Goal: Navigation & Orientation: Find specific page/section

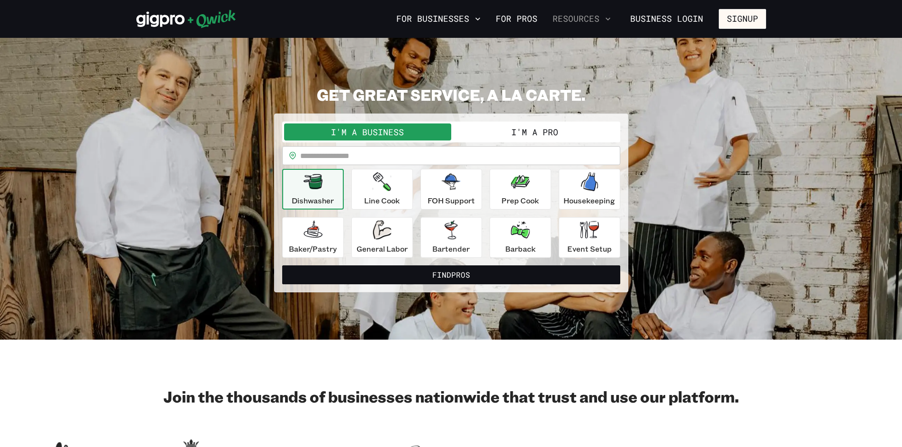
click at [605, 18] on icon "button" at bounding box center [607, 18] width 9 height 9
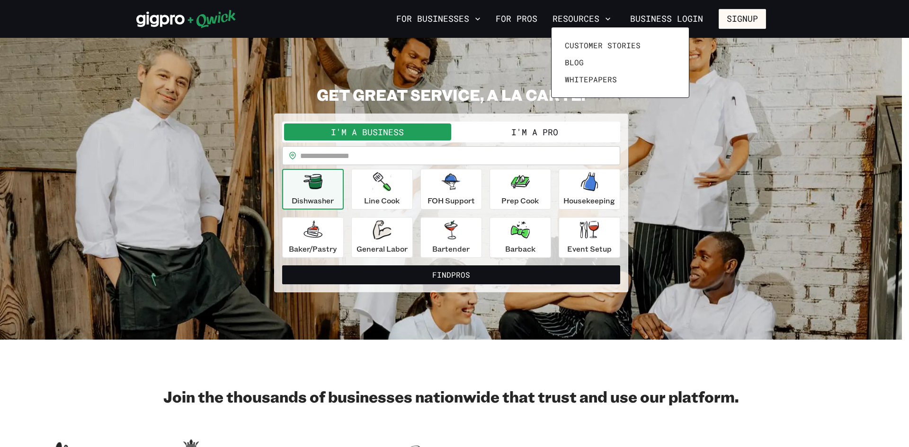
click at [522, 133] on div at bounding box center [454, 223] width 909 height 447
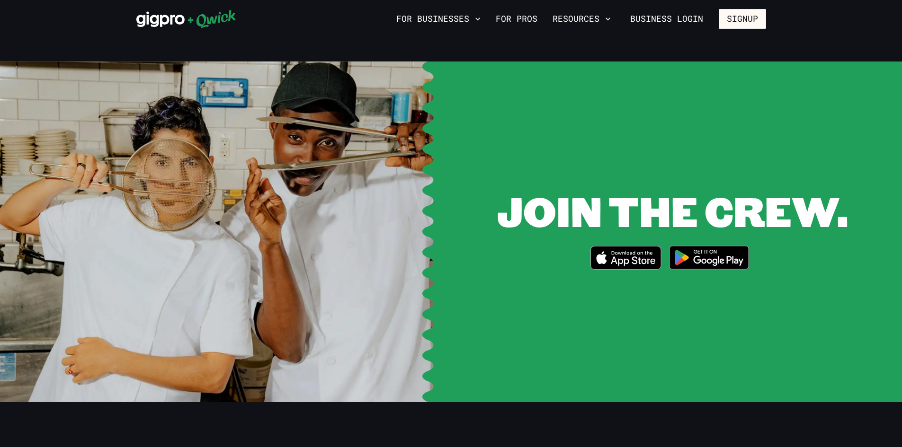
scroll to position [1830, 0]
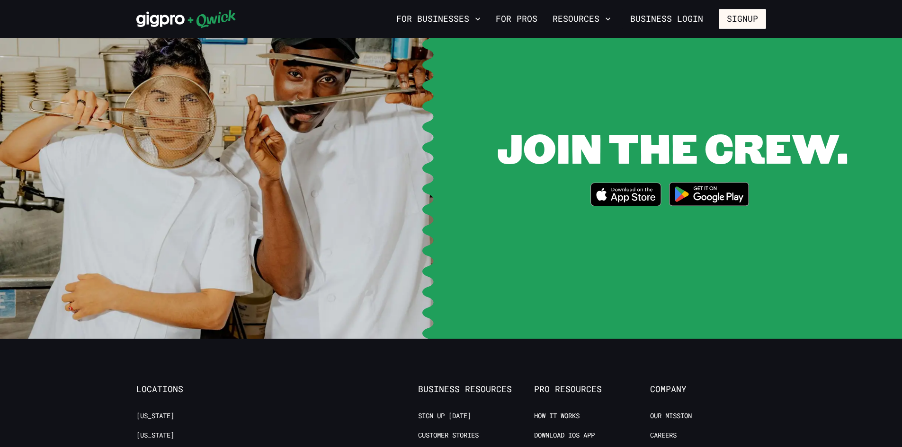
click at [472, 447] on link "Become a Partner" at bounding box center [448, 455] width 61 height 9
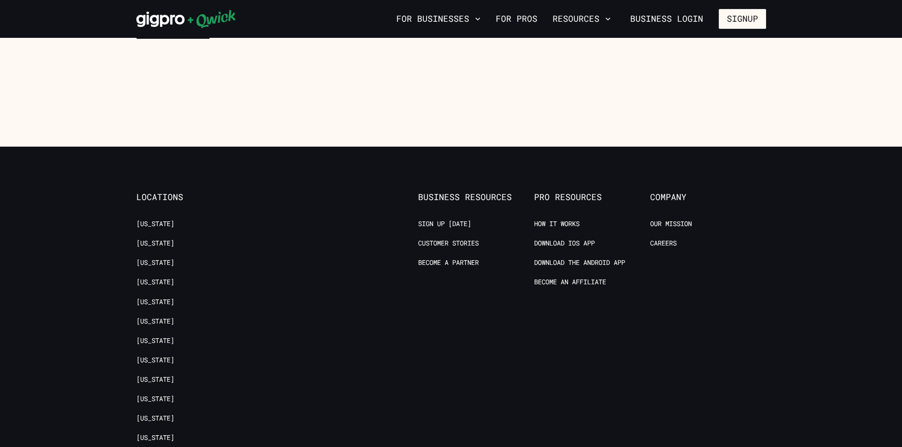
scroll to position [1515, 0]
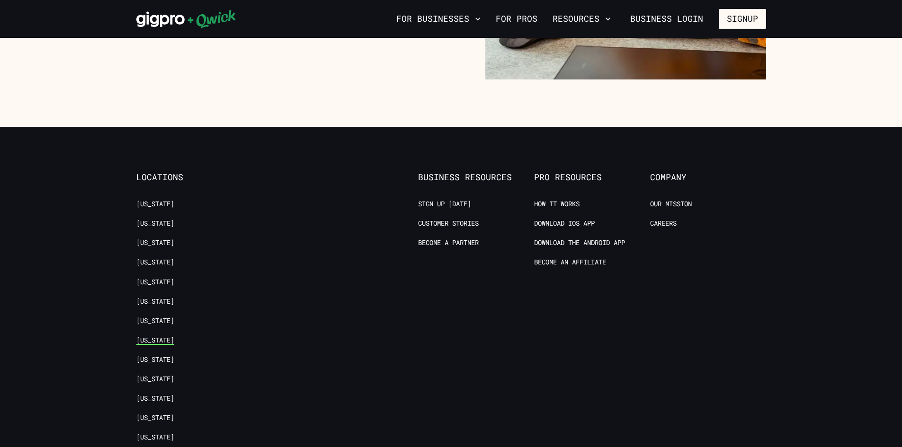
click at [147, 338] on link "[US_STATE]" at bounding box center [155, 340] width 38 height 9
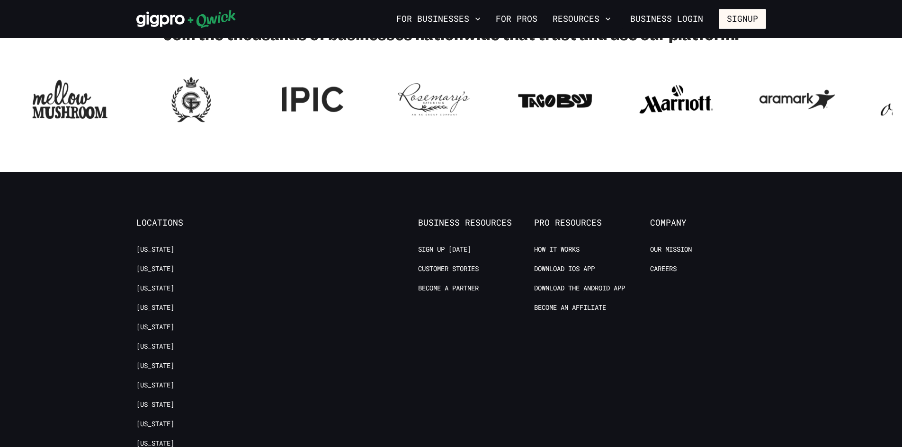
scroll to position [1199, 0]
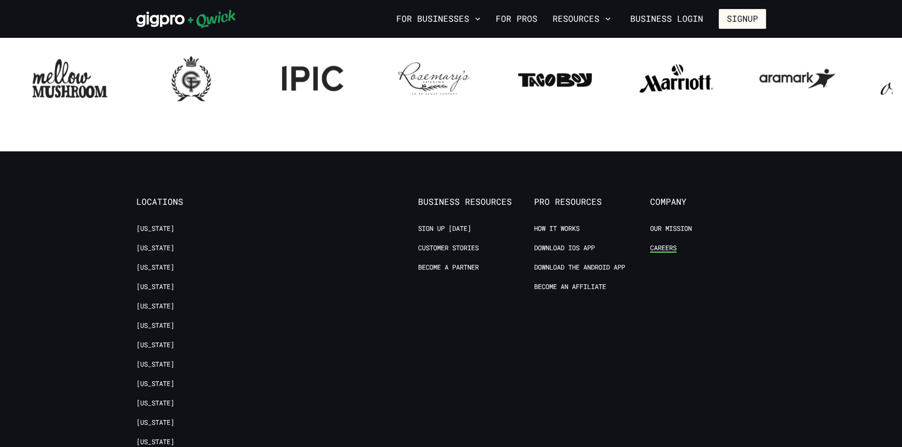
click at [665, 249] on link "Careers" at bounding box center [663, 248] width 27 height 9
click at [448, 229] on link "Sign up [DATE]" at bounding box center [444, 228] width 53 height 9
click at [679, 230] on link "Our Mission" at bounding box center [671, 228] width 42 height 9
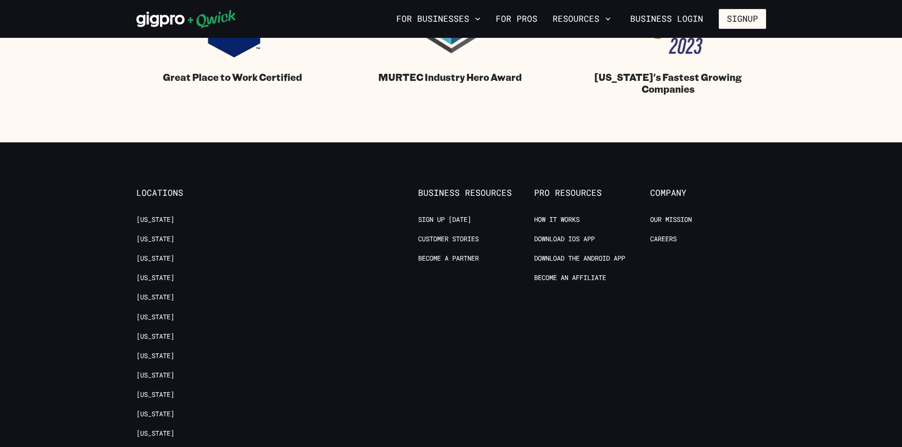
scroll to position [1136, 0]
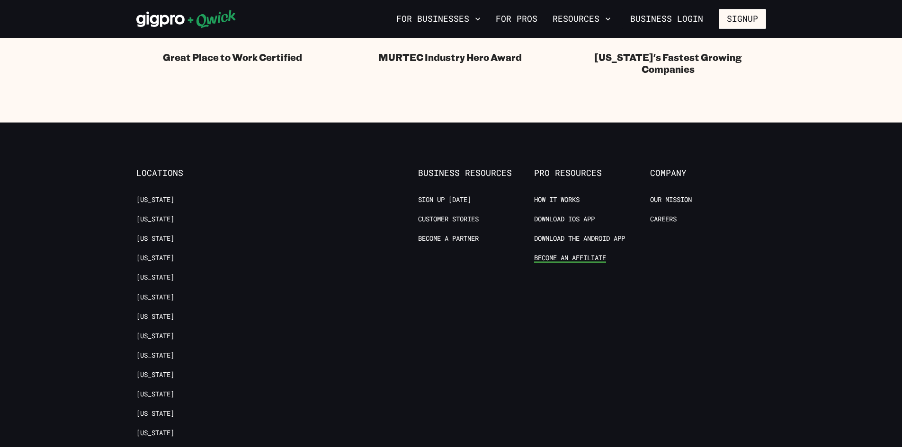
click at [578, 258] on link "Become an Affiliate" at bounding box center [570, 258] width 72 height 9
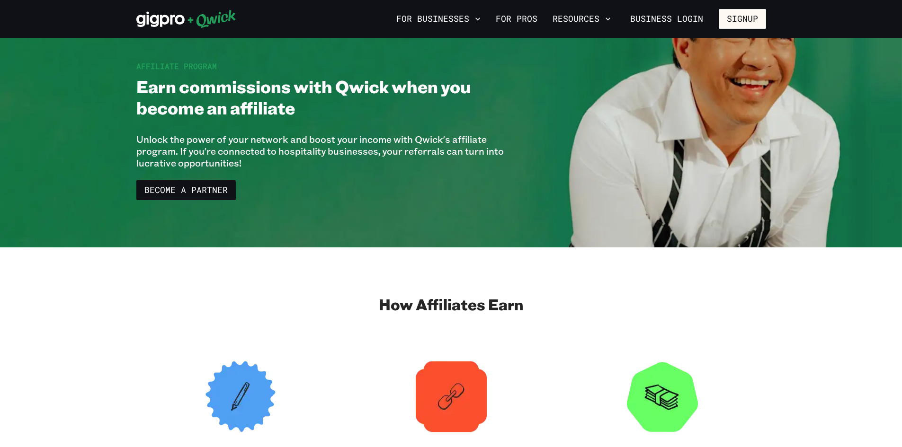
scroll to position [63, 0]
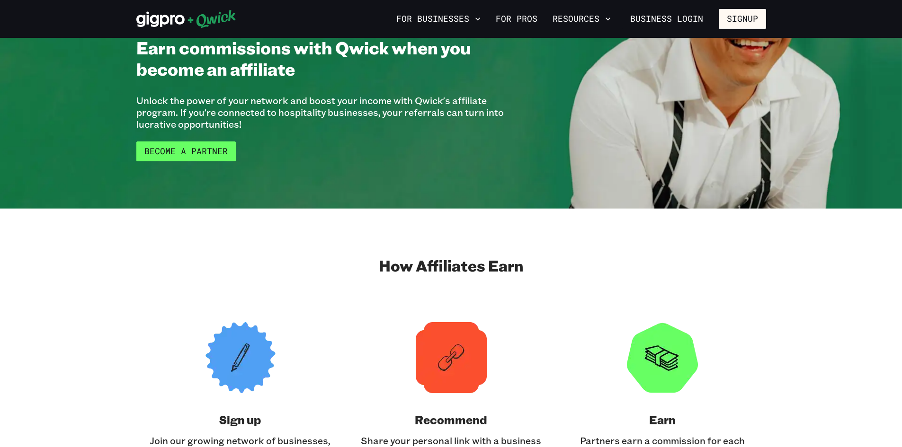
click at [212, 151] on link "Become a Partner" at bounding box center [185, 152] width 99 height 20
